Goal: Task Accomplishment & Management: Manage account settings

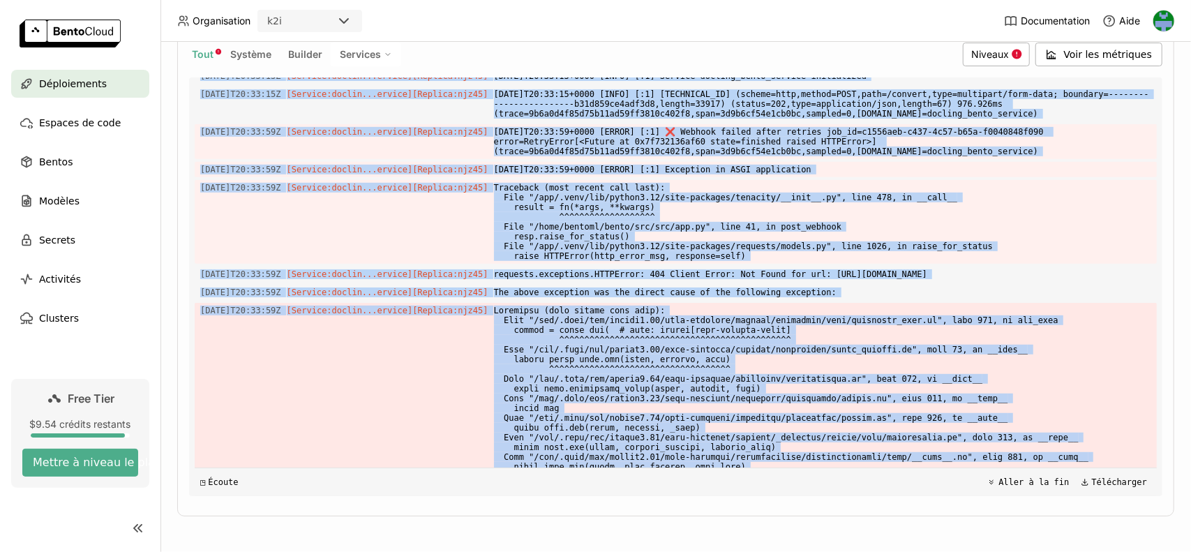
scroll to position [4054, 0]
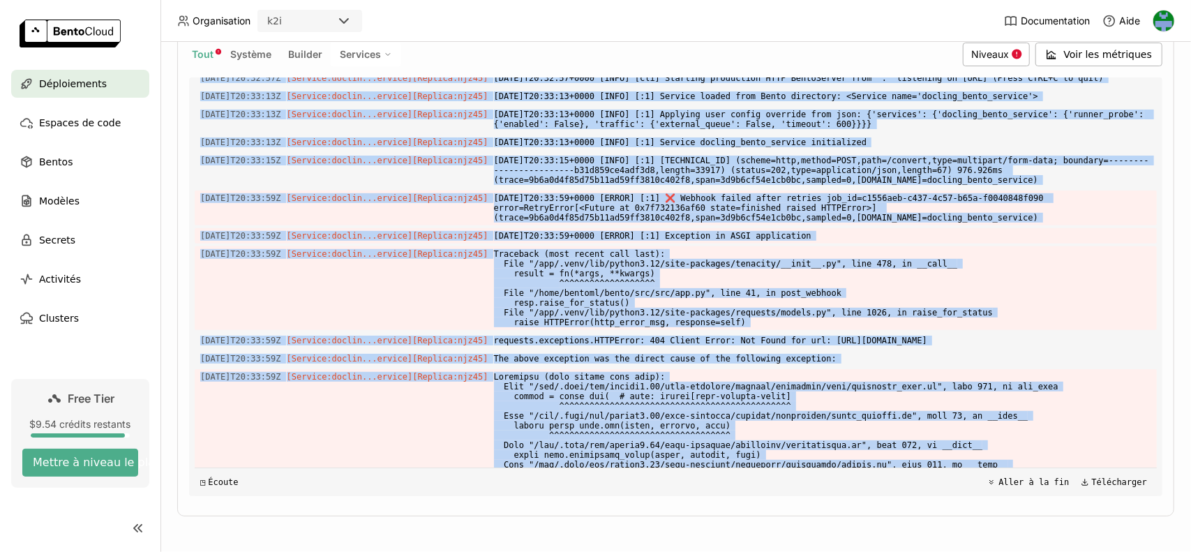
drag, startPoint x: 923, startPoint y: 456, endPoint x: 215, endPoint y: 342, distance: 716.7
click at [215, 342] on div "Charger les journaux plus anciens 2025-09-04T16:11:16Z [Builder] [ docling_bent…" at bounding box center [676, 286] width 962 height 419
copy div "5-09-04T20:32:43Z [Service:doclin...ervice] [Replica: njz45 ] removed in the fu…"
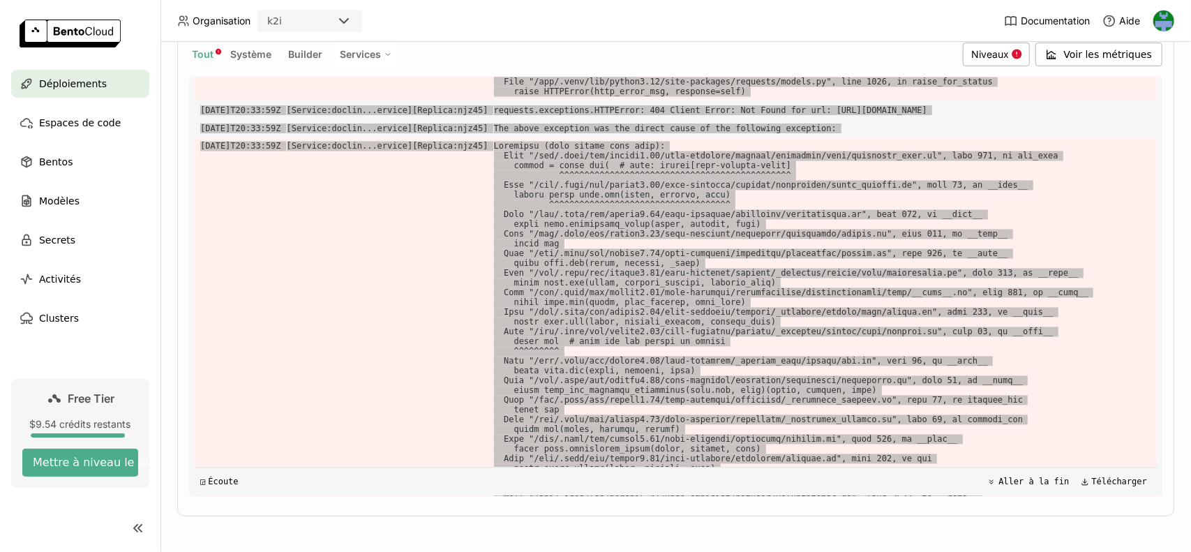
scroll to position [4752, 0]
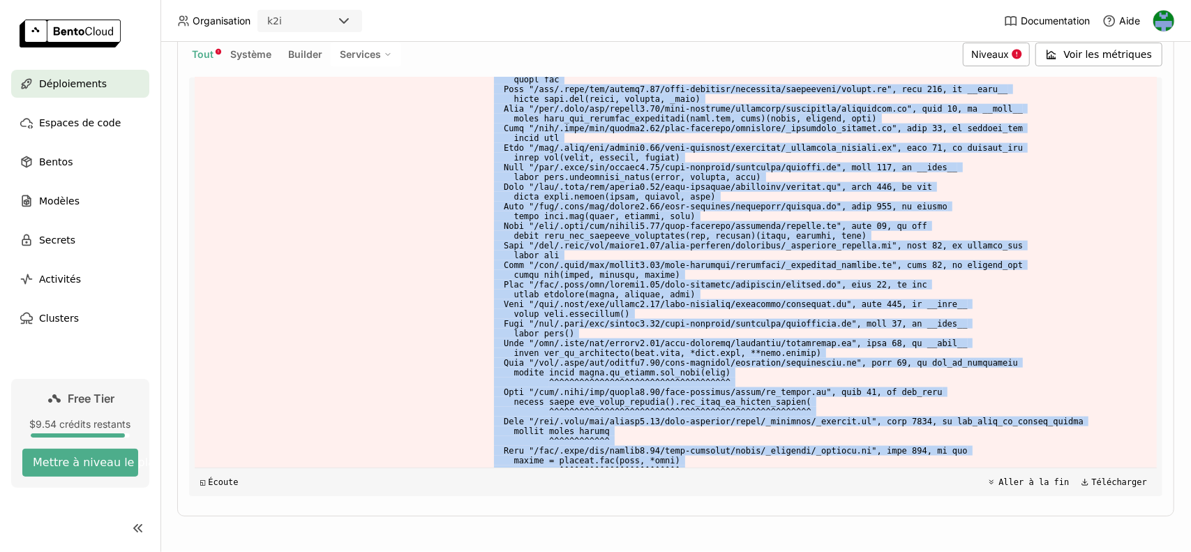
click at [1175, 371] on div "Déploiements > docling-bento-service-5ynl docling-bento-service-5ynl En cours d…" at bounding box center [676, 297] width 1031 height 510
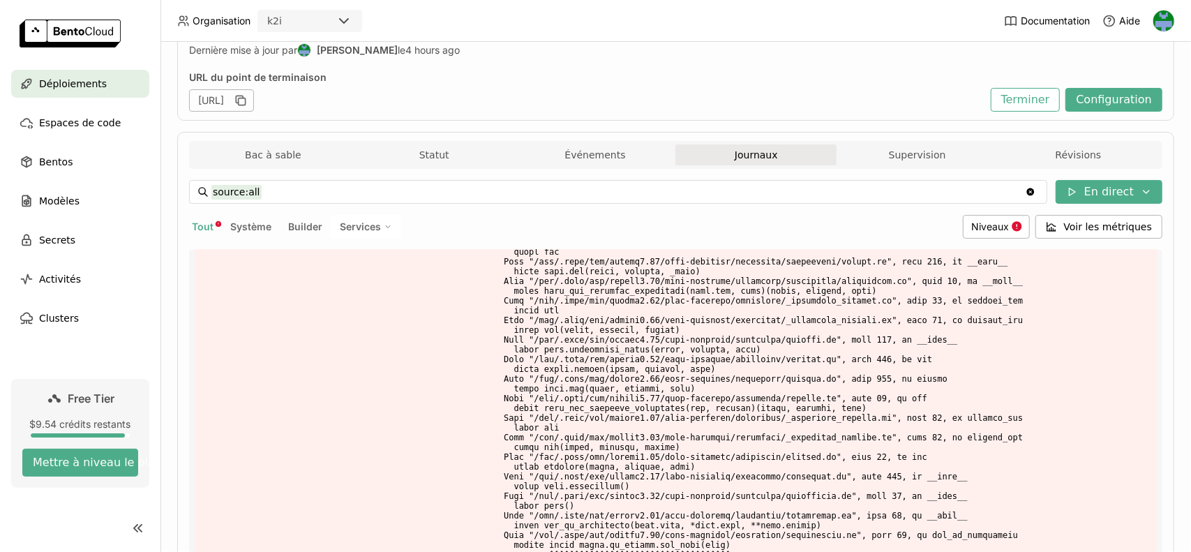
scroll to position [0, 0]
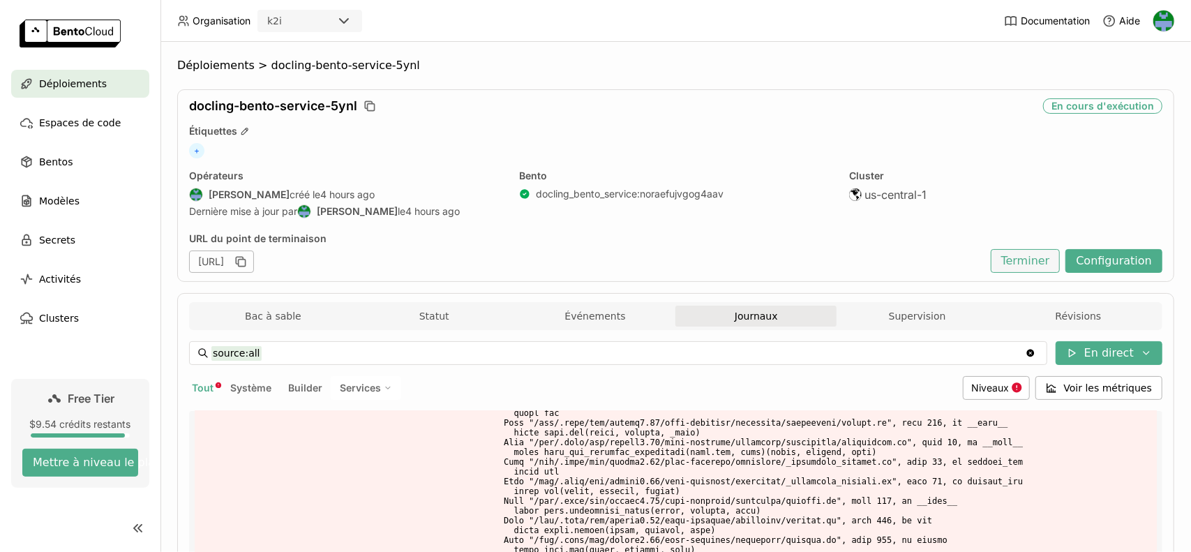
click at [1031, 260] on button "Terminer" at bounding box center [1026, 261] width 70 height 24
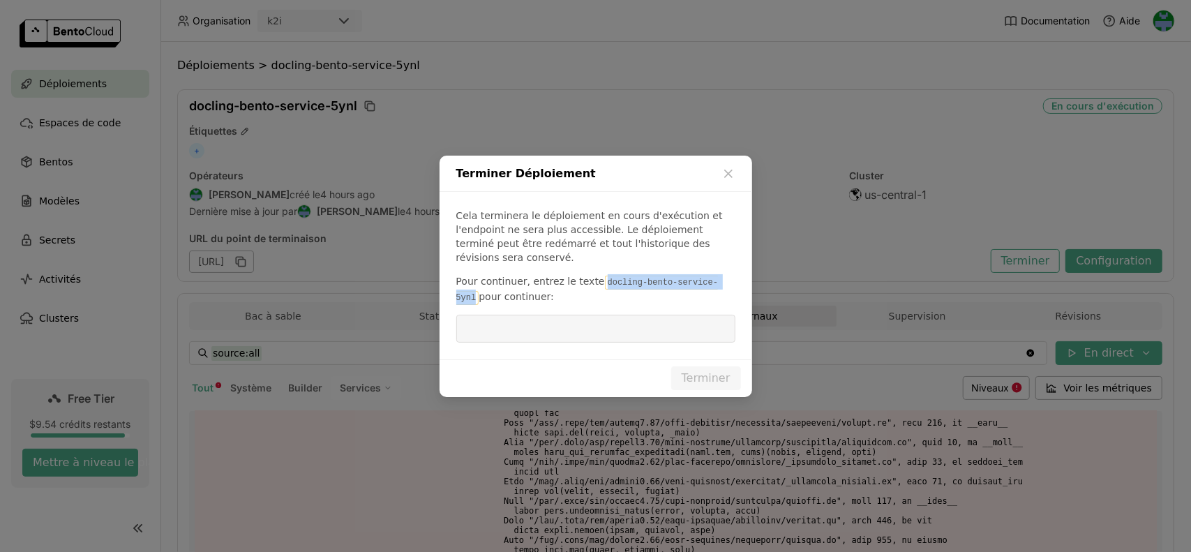
drag, startPoint x: 589, startPoint y: 275, endPoint x: 721, endPoint y: 276, distance: 131.9
click at [721, 276] on p "Pour continuer, entrez le texte docling-bento-service-5ynl pour continuer:" at bounding box center [595, 289] width 279 height 31
copy code "docling-bento-service-5ynl"
click at [567, 315] on input "dialog" at bounding box center [596, 328] width 262 height 27
paste input "docling-bento-service-5ynl"
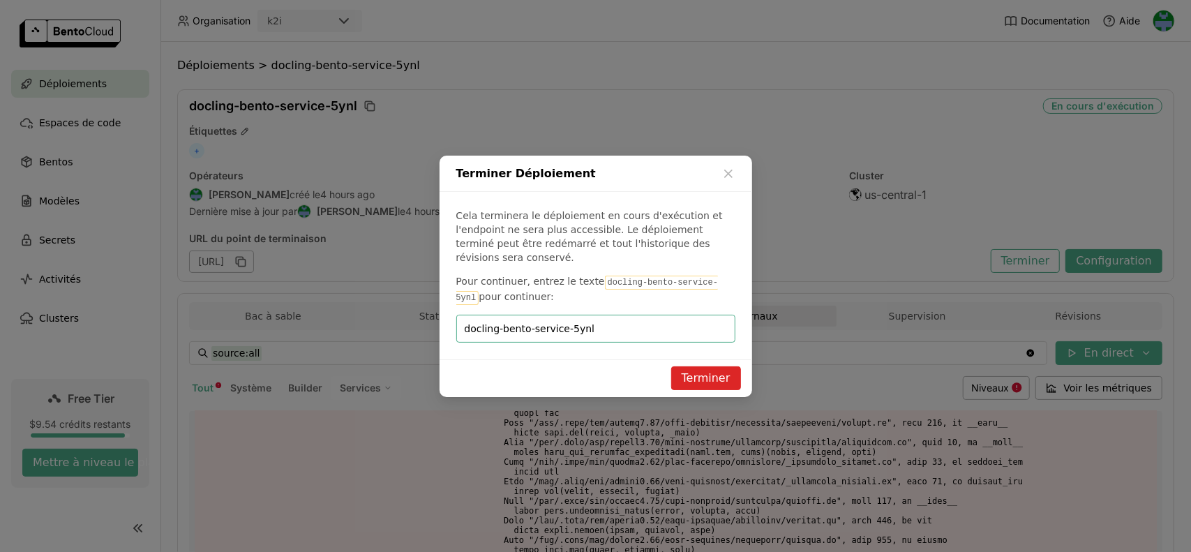
type input "docling-bento-service-5ynl"
click at [728, 371] on button "Terminer" at bounding box center [706, 378] width 70 height 24
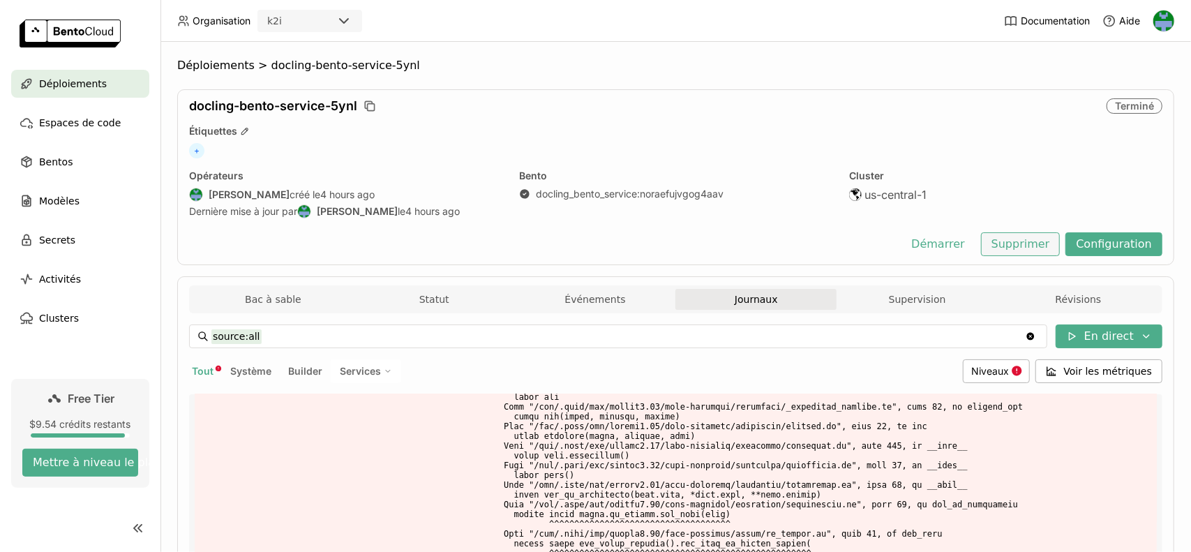
click at [1014, 244] on button "Supprimer" at bounding box center [1021, 244] width 80 height 24
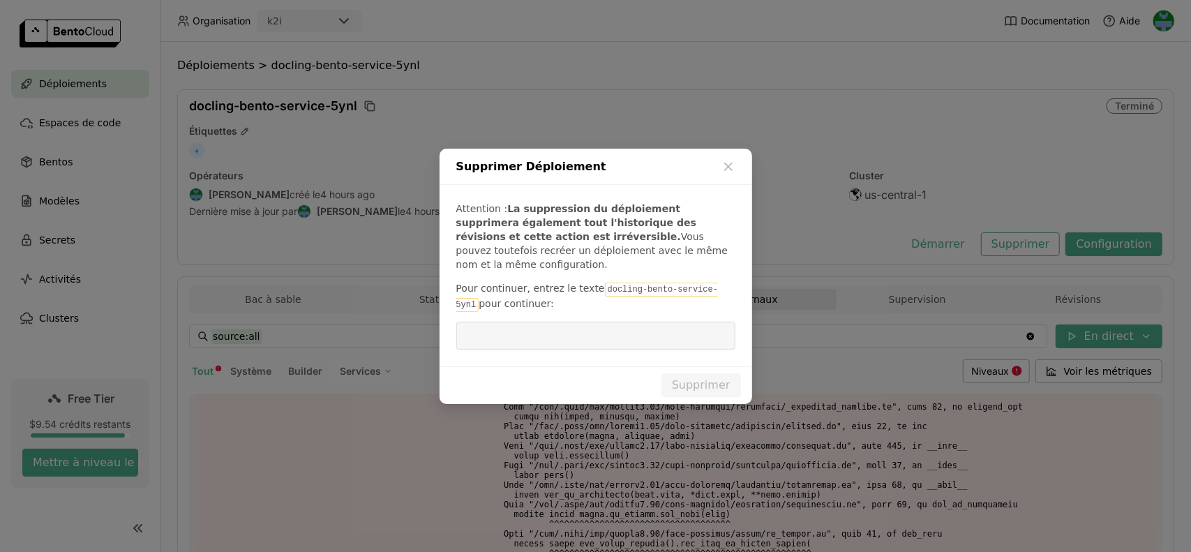
click at [730, 167] on div "Supprimer Déploiement" at bounding box center [596, 167] width 313 height 36
click at [729, 174] on icon "dialog" at bounding box center [729, 167] width 14 height 14
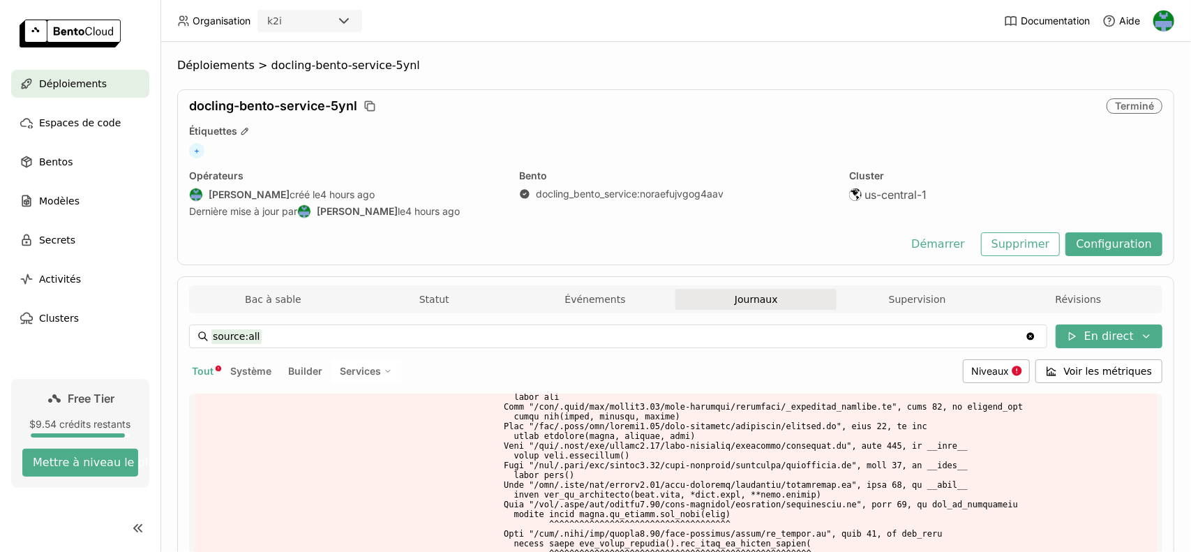
click at [953, 143] on div "+" at bounding box center [675, 150] width 973 height 15
